Goal: Task Accomplishment & Management: Manage account settings

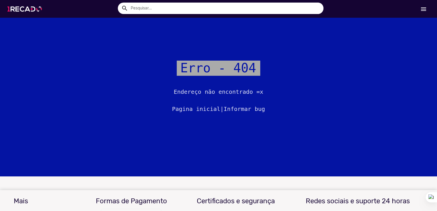
click at [35, 13] on img at bounding box center [25, 9] width 43 height 24
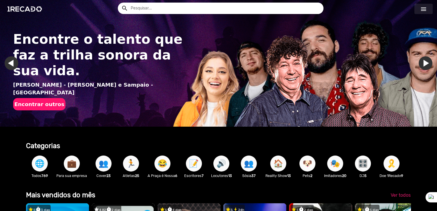
click at [423, 10] on mat-icon "menu" at bounding box center [423, 9] width 7 height 7
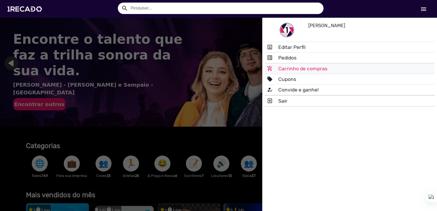
click at [289, 67] on link "add_shopping_cart Carrinho de compras" at bounding box center [350, 69] width 170 height 10
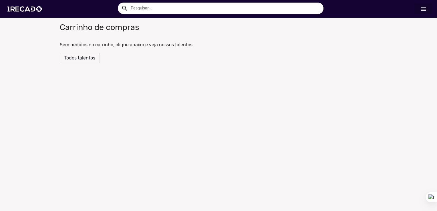
click at [73, 56] on span "Todos talentos" at bounding box center [79, 57] width 31 height 5
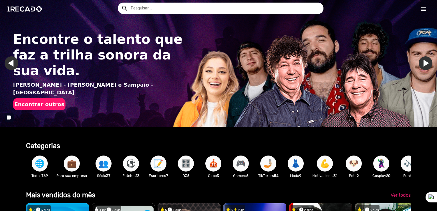
click at [425, 12] on mat-icon "menu" at bounding box center [423, 9] width 7 height 7
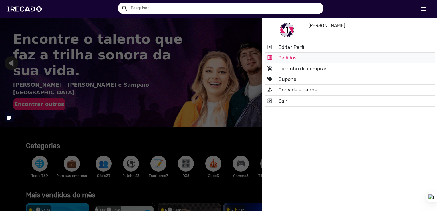
click at [333, 57] on link "list_alt Pedidos" at bounding box center [350, 58] width 170 height 10
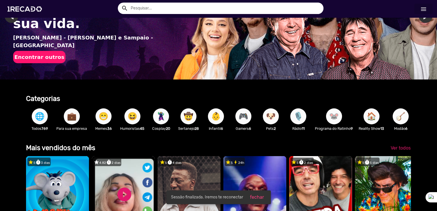
scroll to position [57, 0]
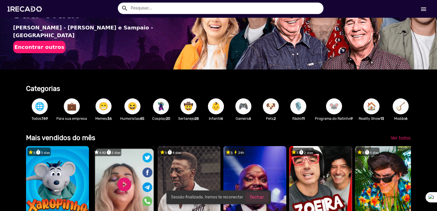
click at [257, 198] on span "fechar" at bounding box center [257, 197] width 14 height 5
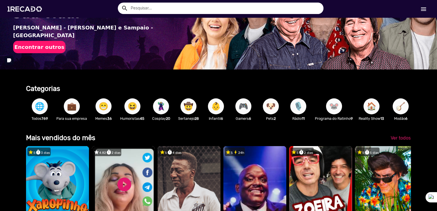
click at [422, 10] on mat-icon "menu" at bounding box center [423, 9] width 7 height 7
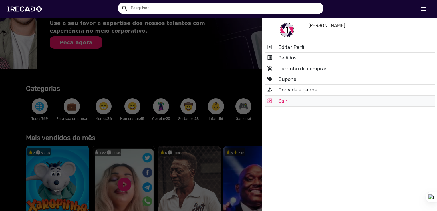
scroll to position [0, 433]
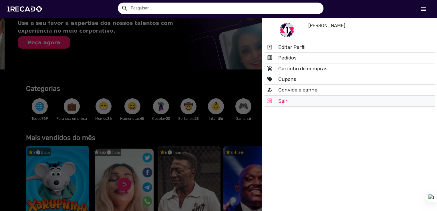
click at [280, 102] on link "exit_to_app Sair" at bounding box center [350, 101] width 170 height 10
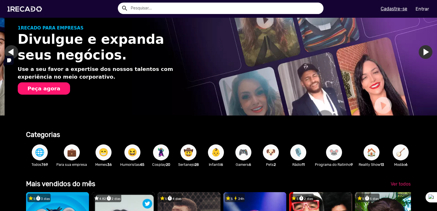
scroll to position [0, 0]
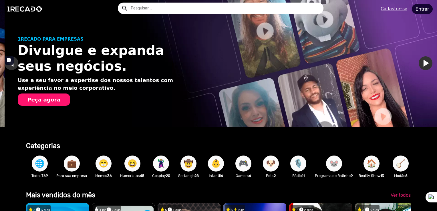
click at [423, 11] on link "Entrar" at bounding box center [422, 9] width 21 height 10
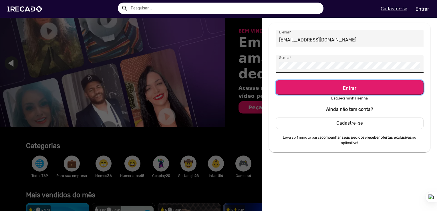
scroll to position [0, 865]
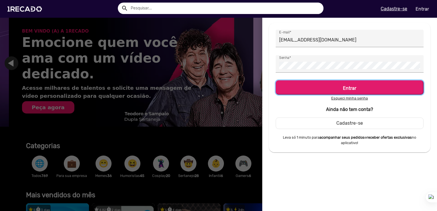
click at [311, 85] on h5 "Entrar" at bounding box center [350, 87] width 138 height 8
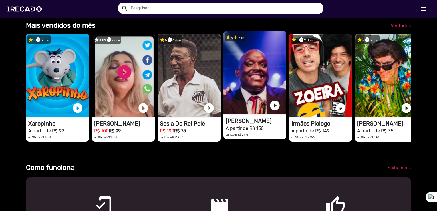
scroll to position [143, 0]
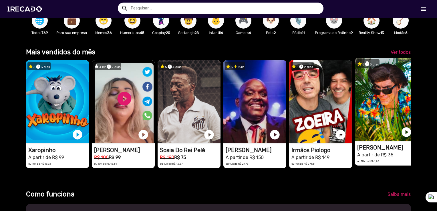
click at [89, 100] on video "1RECADO vídeos dedicados para fãs e empresas" at bounding box center [57, 101] width 63 height 83
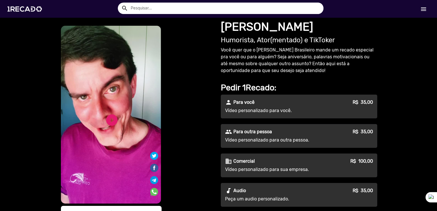
click at [114, 129] on video "S1RECADO vídeos dedicados para fãs e empresas" at bounding box center [111, 115] width 100 height 178
click at [109, 120] on link "play_circle_filled" at bounding box center [112, 120] width 14 height 14
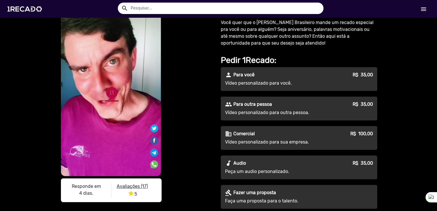
scroll to position [29, 0]
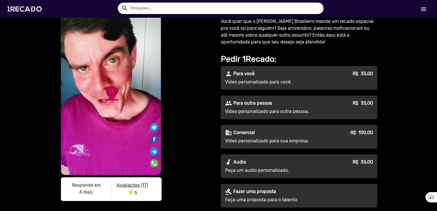
click at [107, 95] on link "pause_circle" at bounding box center [112, 92] width 14 height 14
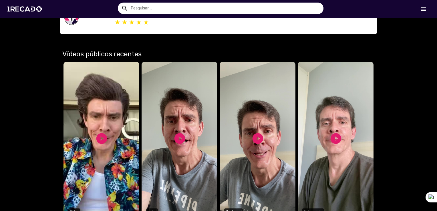
scroll to position [372, 0]
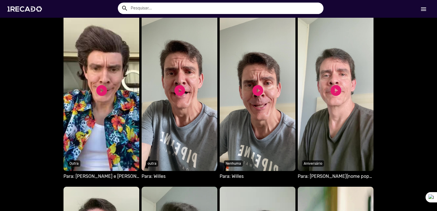
click at [99, 83] on div "play_circle_filled" at bounding box center [101, 90] width 13 height 17
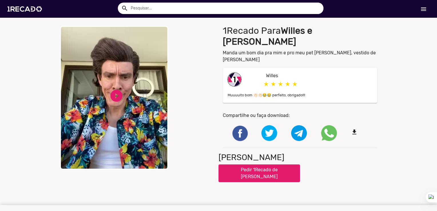
click at [138, 92] on video "Your browser does not support HTML5 video." at bounding box center [114, 98] width 109 height 144
click at [208, 99] on div "close Your browser does not support HTML5 video. pause_circle pause_circle" at bounding box center [137, 98] width 154 height 144
click at [181, 66] on div "close Your browser does not support HTML5 video. pause_circle pause_circle" at bounding box center [137, 98] width 154 height 144
click at [33, 10] on img at bounding box center [25, 9] width 43 height 24
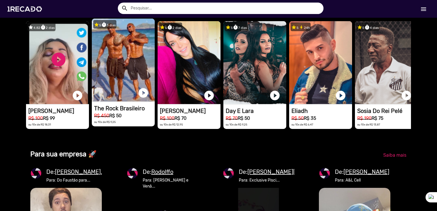
scroll to position [0, 865]
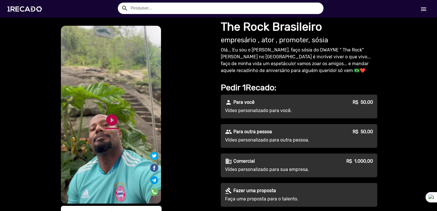
click at [106, 116] on link "play_circle_filled" at bounding box center [112, 120] width 14 height 14
click at [113, 122] on link "pause_circle" at bounding box center [112, 120] width 14 height 14
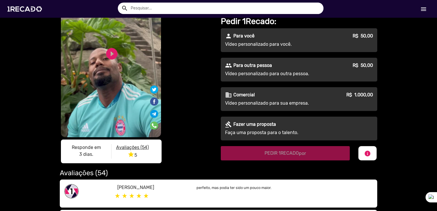
scroll to position [57, 0]
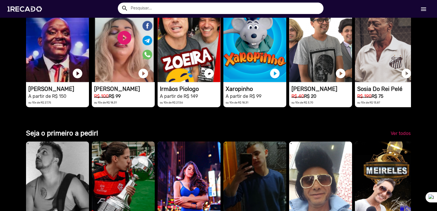
scroll to position [1207, 0]
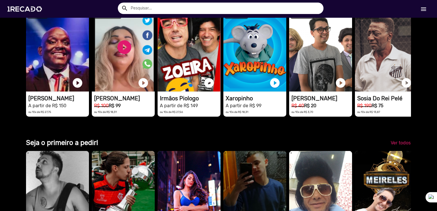
click at [427, 14] on div "search help_outline search menu menu" at bounding box center [218, 9] width 429 height 18
click at [428, 15] on div "search help_outline search menu menu" at bounding box center [218, 9] width 429 height 18
click at [427, 11] on link "menu" at bounding box center [423, 9] width 18 height 10
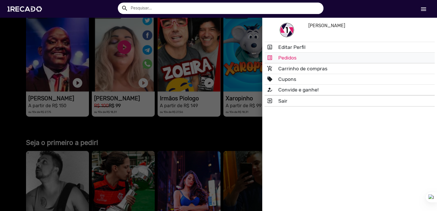
click at [305, 53] on link "list_alt Pedidos" at bounding box center [350, 58] width 170 height 10
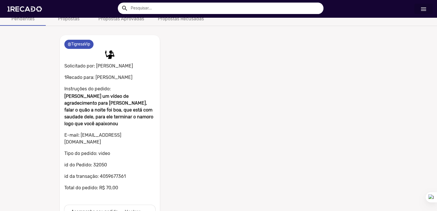
scroll to position [27, 0]
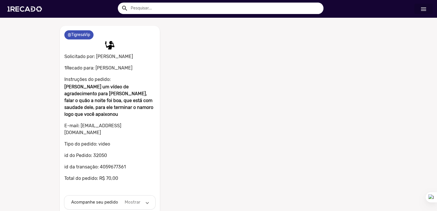
click at [112, 196] on mat-expansion-panel-header "Acompanhe seu pedido Mostrar" at bounding box center [109, 203] width 91 height 14
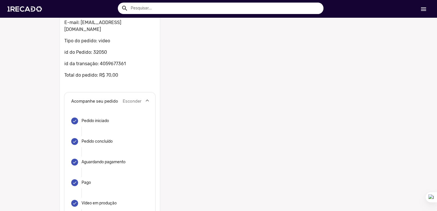
scroll to position [73, 0]
